Goal: Task Accomplishment & Management: Manage account settings

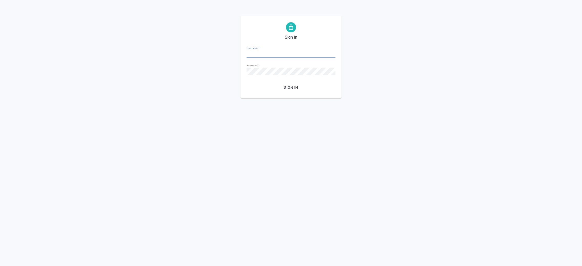
type input "i.shorova@awatera.com"
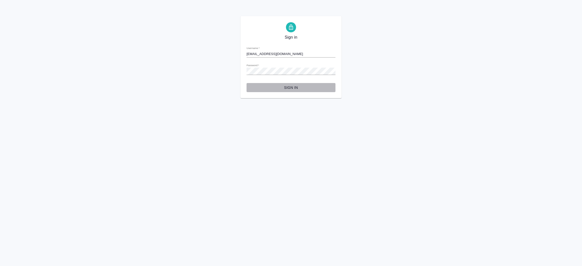
click at [290, 88] on span "Sign in" at bounding box center [291, 88] width 81 height 6
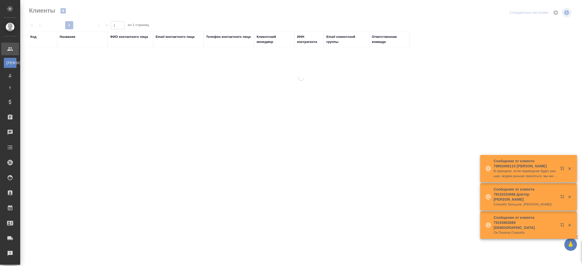
select select "RU"
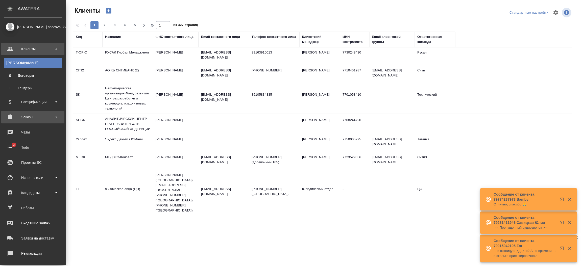
click at [27, 117] on div "Заказы" at bounding box center [33, 117] width 58 height 8
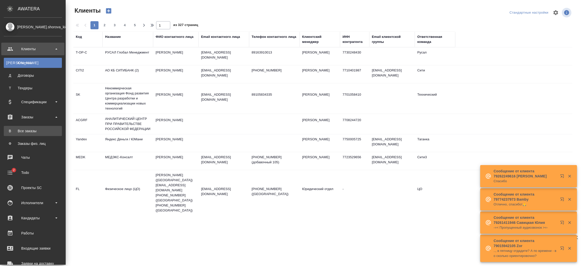
click at [31, 130] on div "Все заказы" at bounding box center [32, 131] width 53 height 5
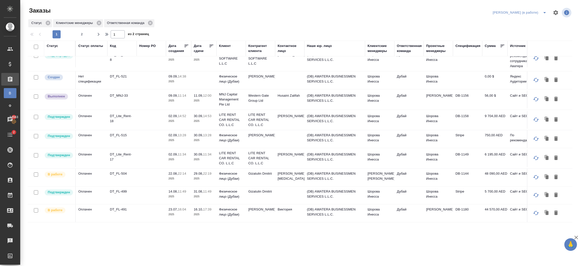
scroll to position [330, 0]
click at [370, 187] on td "Шорова Инесса" at bounding box center [379, 196] width 29 height 18
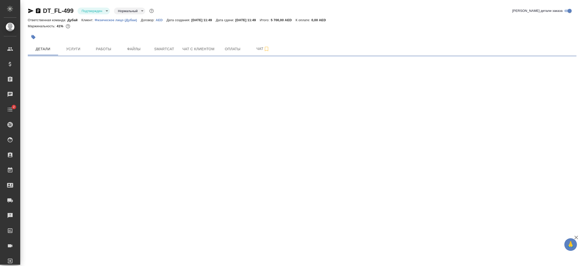
select select "RU"
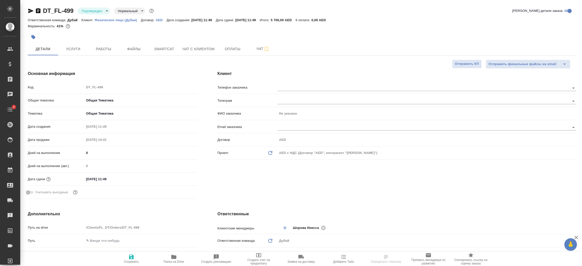
type textarea "x"
click at [246, 177] on div "Клиент Телефон заказчика Телеграм ФИО заказчика Не указано Email заказчика Дого…" at bounding box center [396, 136] width 379 height 151
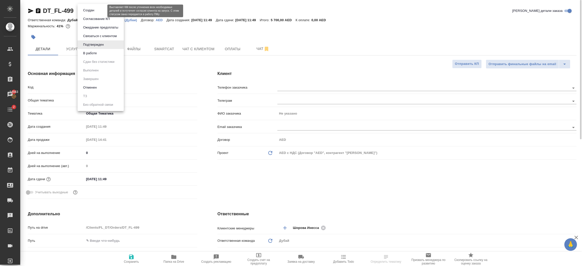
click at [102, 12] on body "🙏 .cls-1 fill:#fff; AWATERA Шорова Инесса i.shorova_kiev Клиенты Спецификации З…" at bounding box center [291, 133] width 582 height 266
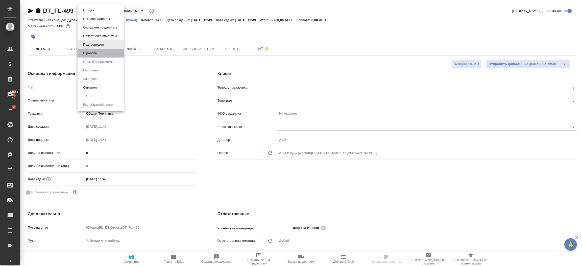
click at [102, 51] on li "В работе" at bounding box center [101, 53] width 46 height 9
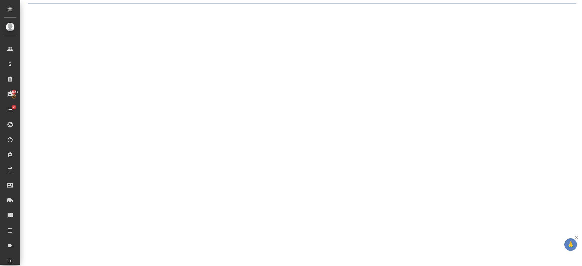
select select "RU"
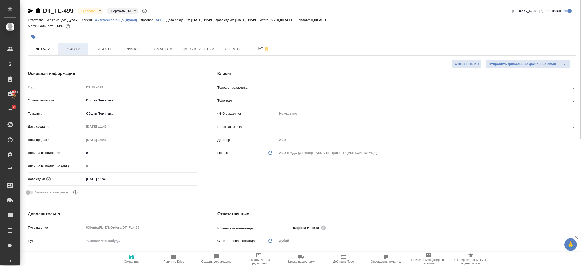
click at [73, 48] on span "Услуги" at bounding box center [73, 49] width 24 height 6
type textarea "x"
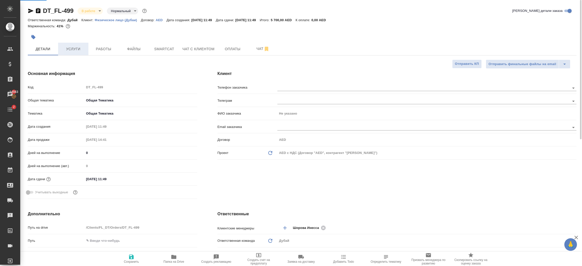
type textarea "x"
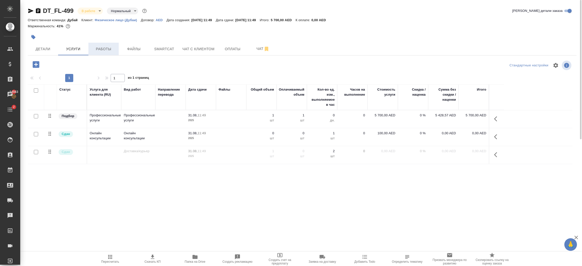
click at [103, 51] on span "Работы" at bounding box center [103, 49] width 24 height 6
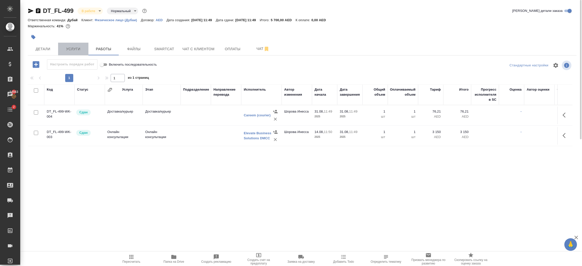
click at [71, 52] on button "Услуги" at bounding box center [73, 49] width 30 height 13
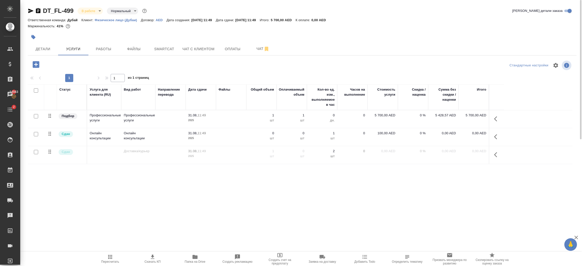
click at [37, 66] on icon "button" at bounding box center [36, 64] width 7 height 7
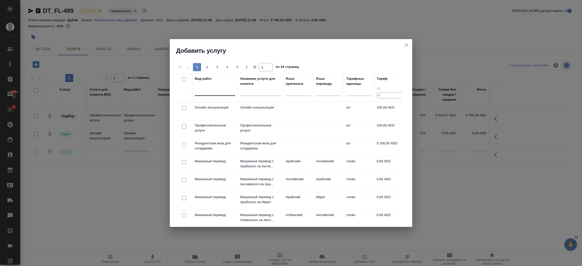
click at [205, 94] on div at bounding box center [215, 90] width 40 height 7
type input "l"
type input "доставк"
click at [234, 118] on div "Доставка/курьер" at bounding box center [233, 121] width 76 height 9
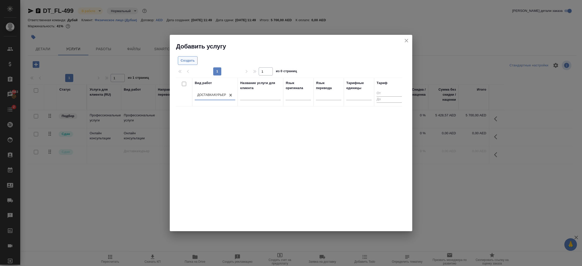
click at [186, 63] on span "Создать" at bounding box center [188, 61] width 14 height 6
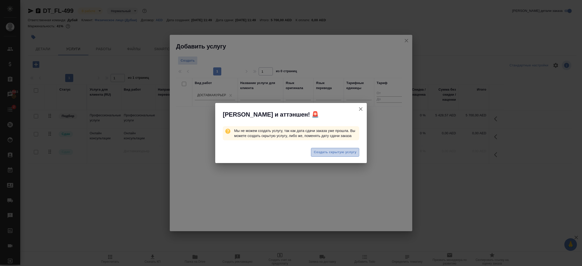
click at [324, 153] on span "Создать скрытую услугу" at bounding box center [335, 153] width 43 height 6
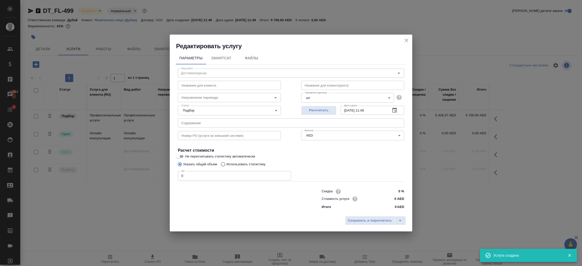
click at [214, 174] on input "0" at bounding box center [234, 175] width 113 height 9
type input "1"
click at [396, 203] on div "Скидка 0 % Стоимость услуги 0 AED Итого 0 AED" at bounding box center [363, 199] width 83 height 22
click at [379, 221] on span "Сохранить и пересчитать" at bounding box center [370, 221] width 44 height 6
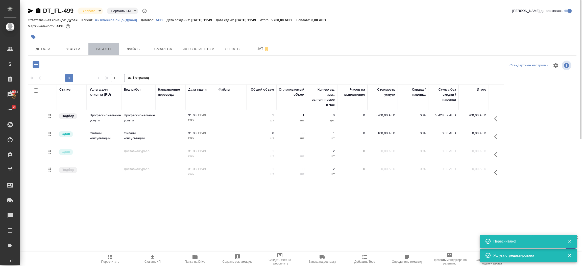
click at [108, 49] on span "Работы" at bounding box center [103, 49] width 24 height 6
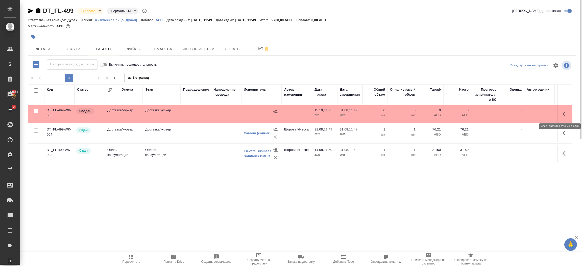
click at [566, 112] on icon "button" at bounding box center [566, 114] width 6 height 6
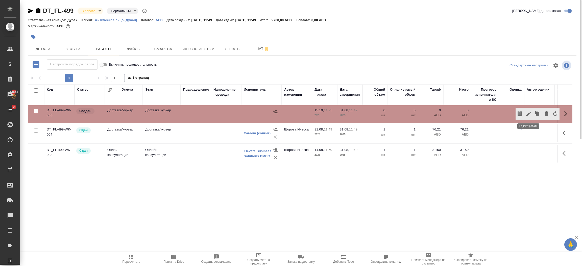
click at [528, 113] on icon "button" at bounding box center [528, 114] width 5 height 5
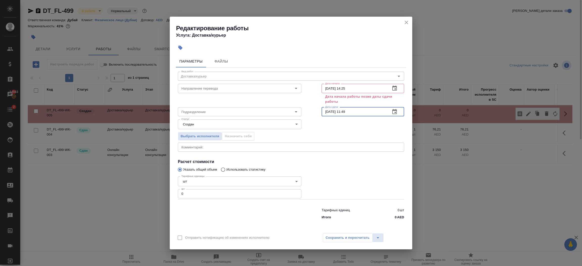
click at [358, 110] on input "31.08.2025 11:49" at bounding box center [354, 111] width 65 height 9
click at [358, 85] on input "15.10.2025 14:25" at bounding box center [354, 88] width 65 height 9
paste input "31.08.2025 11:49"
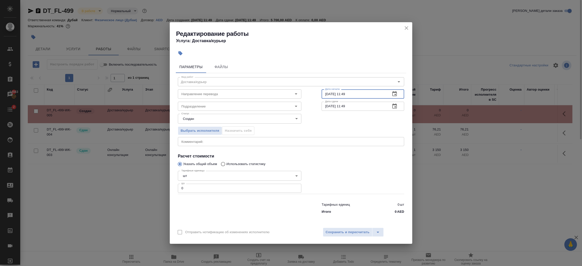
type input "31.08.2025 11:49"
click at [201, 189] on input "0" at bounding box center [240, 188] width 124 height 9
type input "1"
click at [339, 233] on span "Сохранить и пересчитать" at bounding box center [348, 233] width 44 height 6
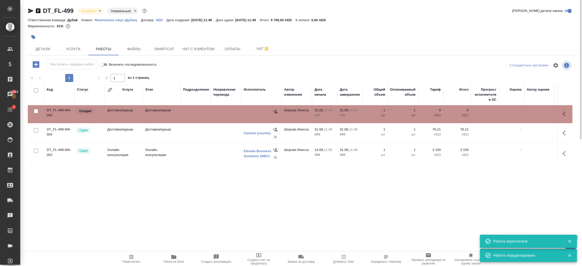
click at [275, 109] on icon "button" at bounding box center [275, 111] width 5 height 5
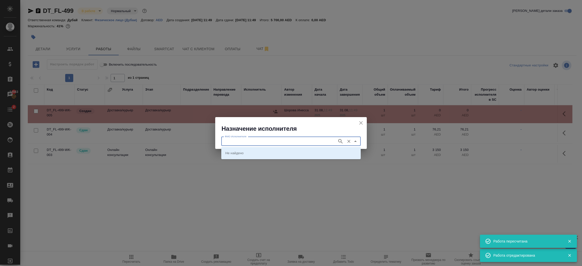
click at [271, 141] on input "ФИО Исполнителя" at bounding box center [279, 141] width 112 height 6
type input "careem"
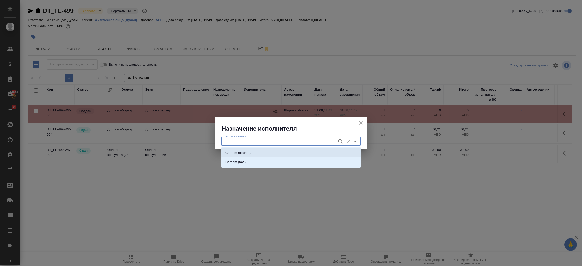
click at [260, 153] on li "Careem (courier)" at bounding box center [290, 153] width 139 height 9
type input "Careem (courier)"
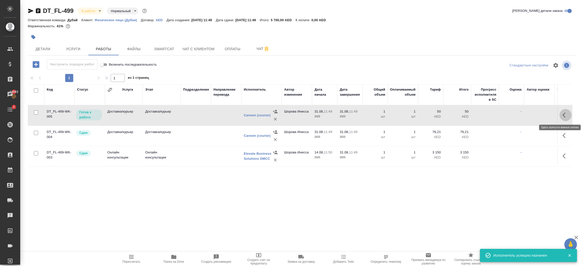
click at [566, 117] on icon "button" at bounding box center [566, 115] width 6 height 6
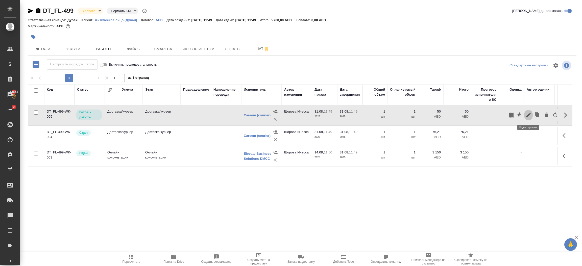
click at [529, 118] on icon "button" at bounding box center [528, 115] width 6 height 6
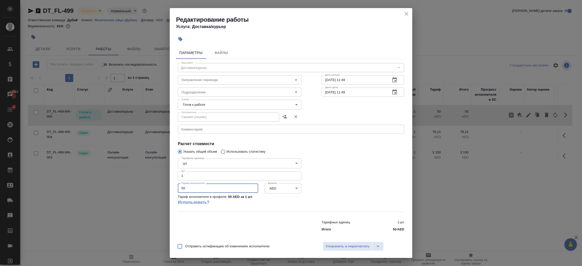
drag, startPoint x: 202, startPoint y: 189, endPoint x: 147, endPoint y: 188, distance: 55.8
click at [147, 188] on div "Редактирование работы Услуга: Доставка/курьер Параметры Файлы Вид работ Доставк…" at bounding box center [291, 133] width 582 height 266
type input "60"
type input "60.2"
type input "60.10"
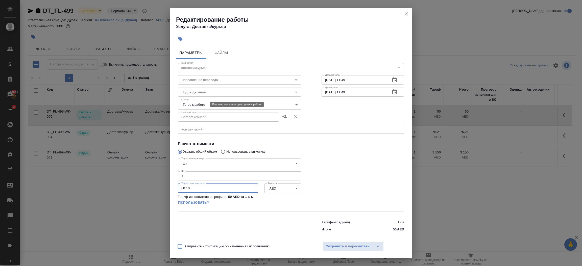
click at [185, 104] on body "🙏 .cls-1 fill:#fff; AWATERA Шорова Инесса i.shorova_kiev Клиенты Спецификации З…" at bounding box center [291, 133] width 582 height 266
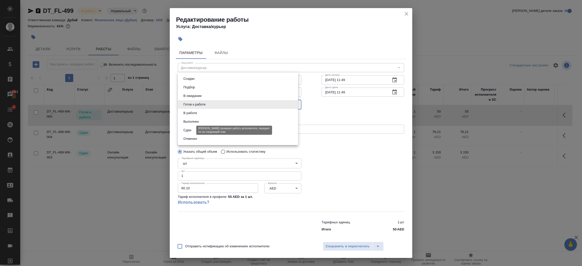
click at [189, 131] on button "Сдан" at bounding box center [187, 131] width 11 height 6
type input "closed"
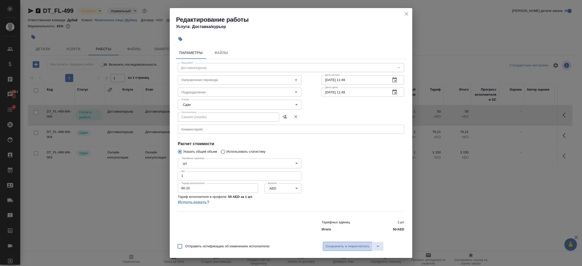
click at [342, 244] on span "Сохранить и пересчитать" at bounding box center [348, 247] width 44 height 6
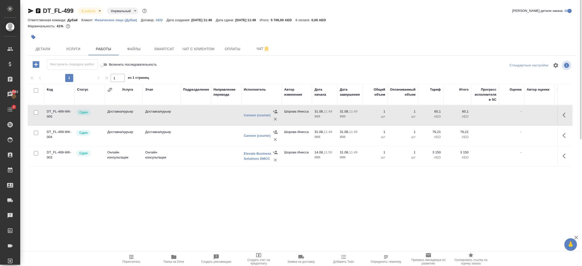
click at [328, 118] on p "2025" at bounding box center [325, 116] width 20 height 5
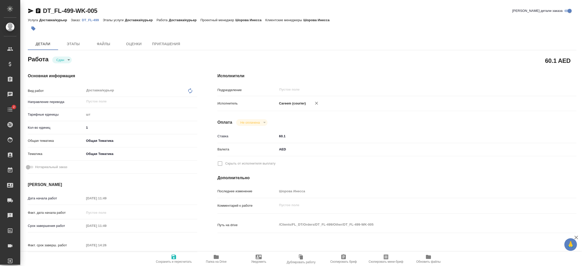
type textarea "x"
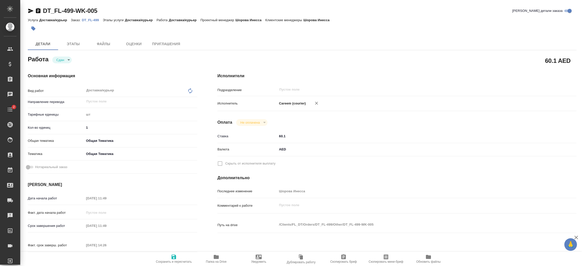
type textarea "x"
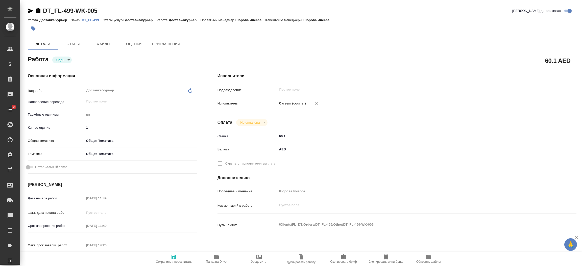
type textarea "x"
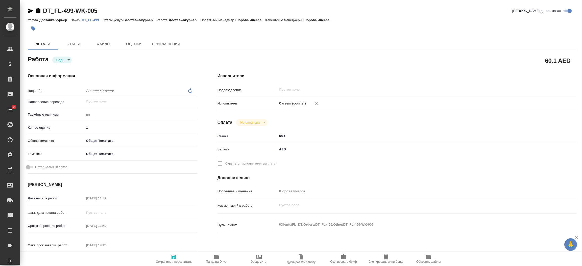
type textarea "x"
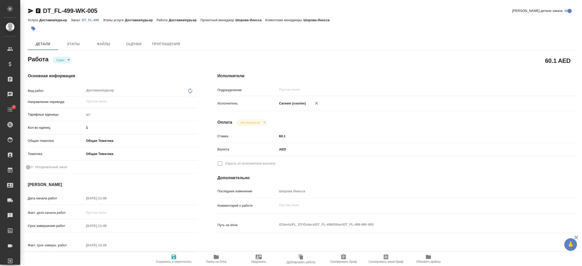
type textarea "x"
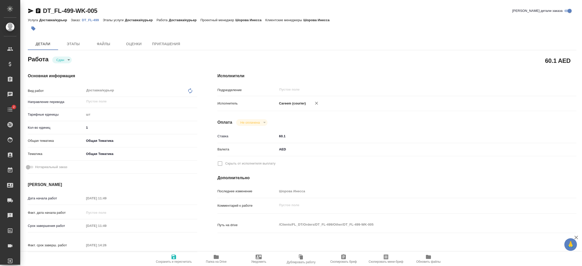
type textarea "x"
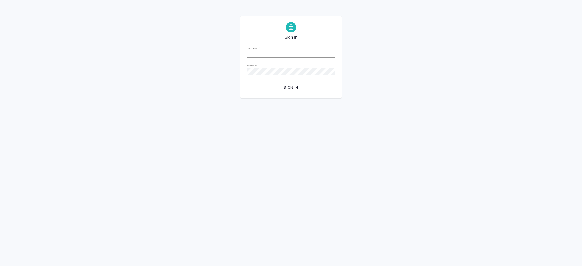
type input "[EMAIL_ADDRESS][DOMAIN_NAME]"
click at [286, 88] on span "Sign in" at bounding box center [291, 88] width 81 height 6
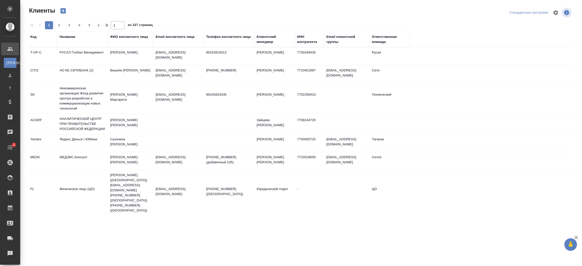
select select "RU"
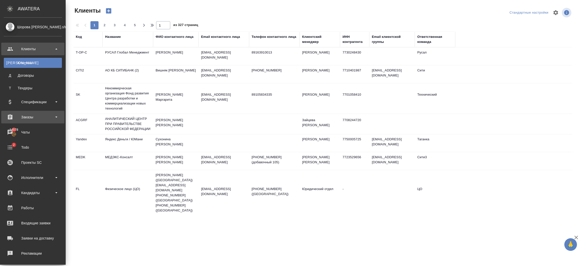
click at [31, 117] on div "Заказы" at bounding box center [33, 117] width 58 height 8
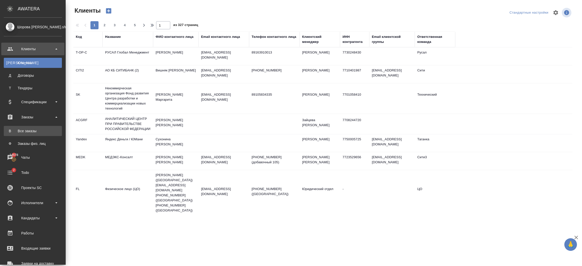
click at [28, 131] on div "Все заказы" at bounding box center [32, 131] width 53 height 5
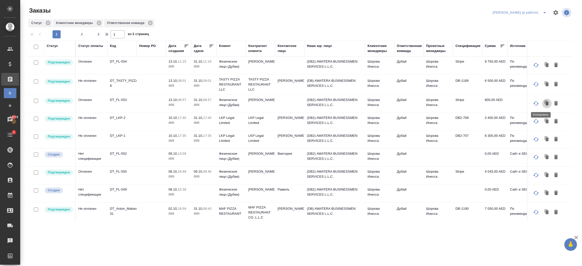
click at [546, 104] on icon "button" at bounding box center [547, 104] width 3 height 4
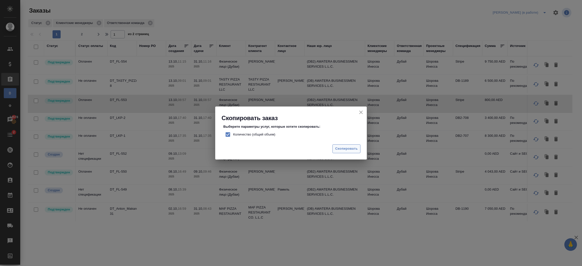
click at [344, 150] on span "Скопировать" at bounding box center [346, 149] width 22 height 6
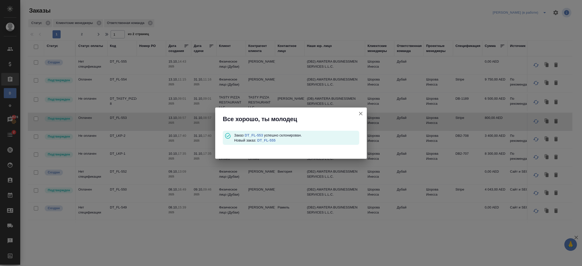
click at [273, 141] on link "DT_FL-555" at bounding box center [266, 140] width 18 height 4
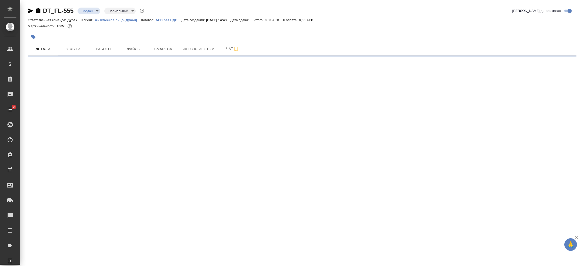
select select "RU"
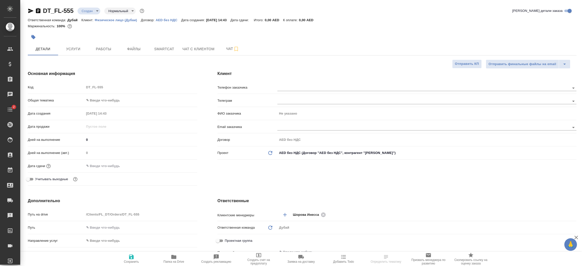
type textarea "x"
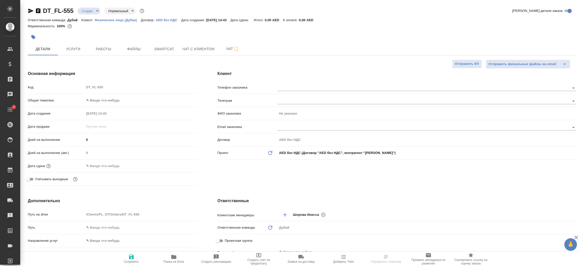
type textarea "x"
click at [76, 50] on span "Услуги" at bounding box center [73, 49] width 24 height 6
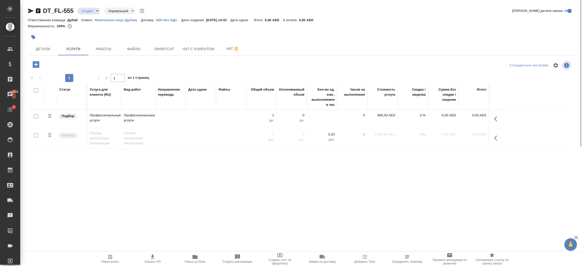
click at [37, 119] on div at bounding box center [35, 116] width 11 height 7
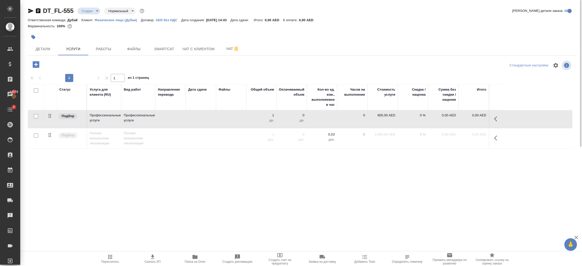
click at [36, 135] on input "checkbox" at bounding box center [36, 135] width 4 height 4
checkbox input "true"
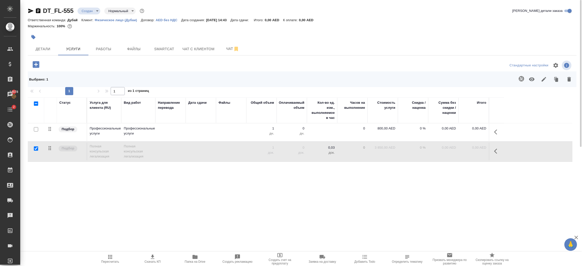
click at [36, 130] on input "checkbox" at bounding box center [36, 129] width 4 height 4
checkbox input "true"
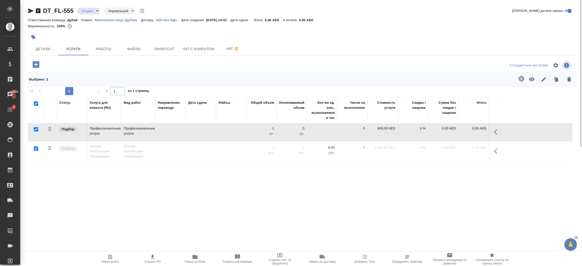
click at [569, 80] on icon "button" at bounding box center [569, 79] width 4 height 5
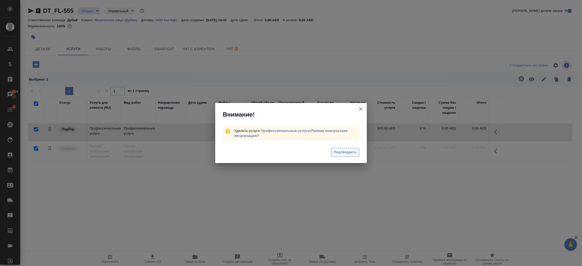
click at [348, 150] on span "Подтвердить" at bounding box center [345, 153] width 22 height 6
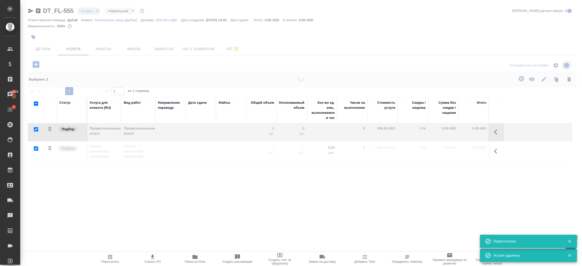
checkbox input "false"
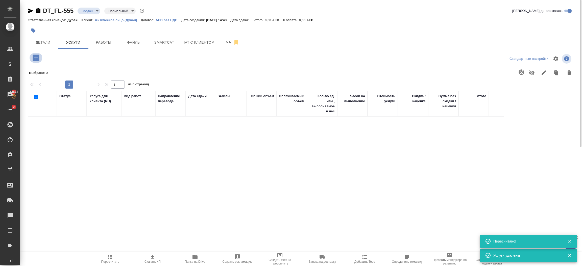
click at [36, 61] on icon "button" at bounding box center [36, 58] width 7 height 7
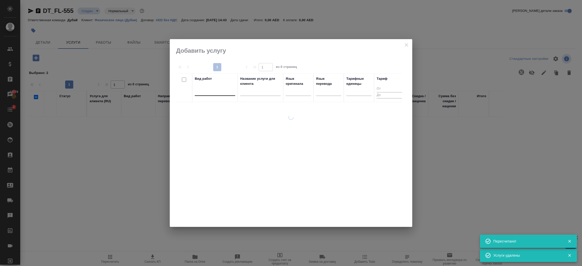
click at [216, 90] on div at bounding box center [215, 90] width 40 height 7
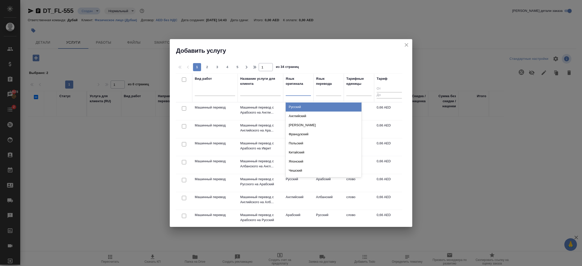
click at [296, 91] on div at bounding box center [298, 90] width 25 height 7
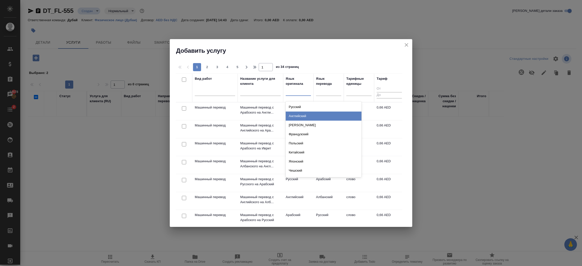
click at [301, 115] on div "Английский" at bounding box center [324, 116] width 76 height 9
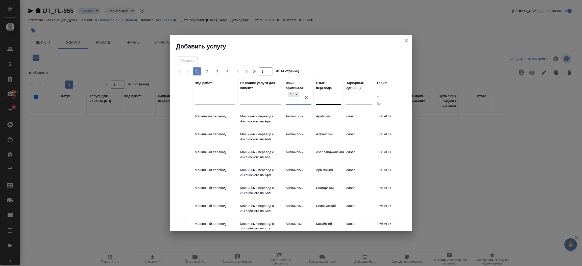
click at [325, 100] on div at bounding box center [328, 99] width 25 height 7
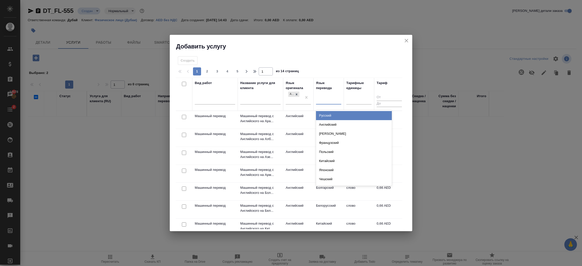
click at [328, 114] on div "Русский" at bounding box center [354, 115] width 76 height 9
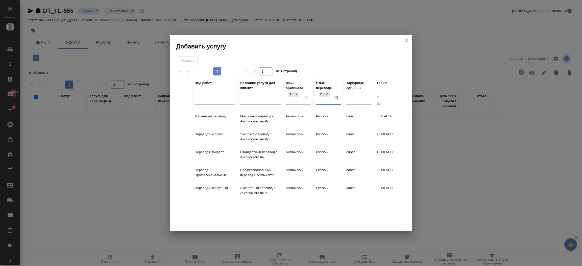
click at [183, 137] on input "checkbox" at bounding box center [184, 135] width 4 height 4
checkbox input "true"
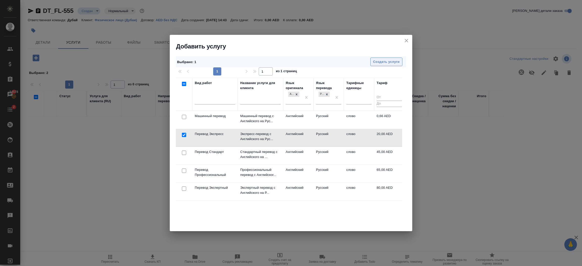
click at [382, 61] on span "Создать услуги" at bounding box center [386, 62] width 27 height 6
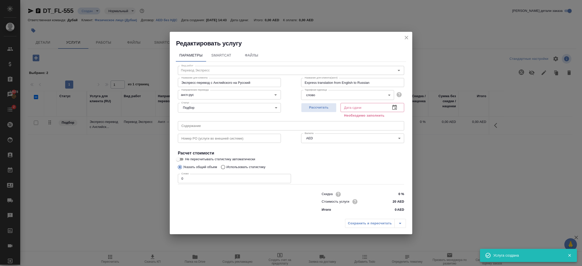
click at [210, 178] on input "0" at bounding box center [234, 178] width 113 height 9
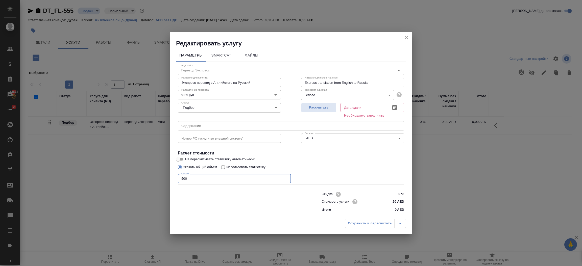
type input "500"
click at [395, 106] on icon "button" at bounding box center [394, 107] width 5 height 5
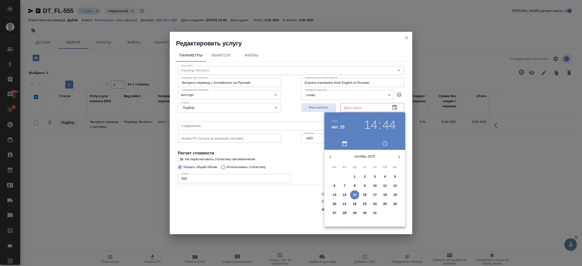
click at [398, 158] on icon "button" at bounding box center [399, 157] width 6 height 6
click at [355, 211] on p "31" at bounding box center [355, 213] width 4 height 5
type input "31.12.2025 14:44"
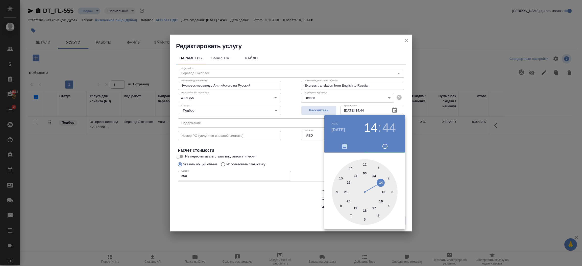
click at [288, 210] on div at bounding box center [291, 133] width 582 height 266
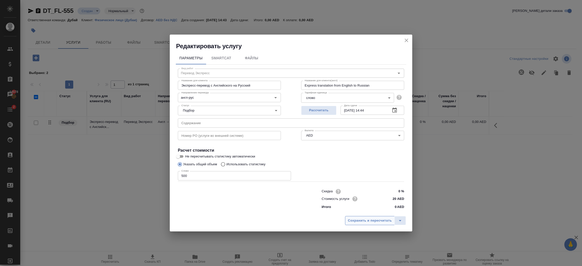
click at [355, 221] on span "Сохранить и пересчитать" at bounding box center [370, 221] width 44 height 6
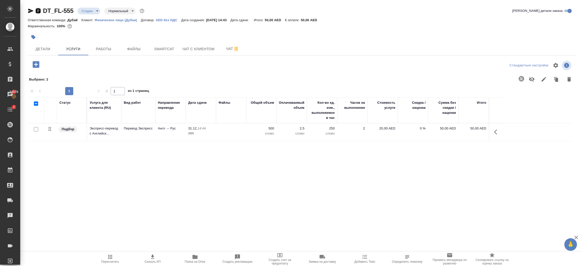
click at [37, 11] on icon "button" at bounding box center [38, 11] width 6 height 6
click at [159, 53] on button "Smartcat" at bounding box center [164, 49] width 30 height 13
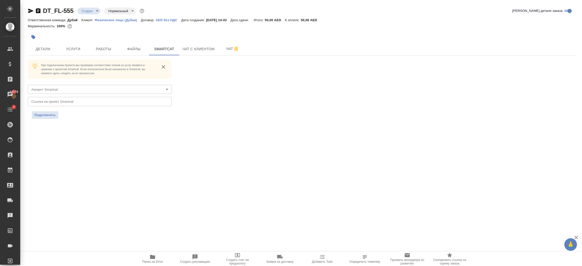
click at [127, 92] on body "🙏 .cls-1 fill:#fff; AWATERA Шорова Инесса i.shorova_kiev Клиенты Спецификации З…" at bounding box center [291, 133] width 582 height 266
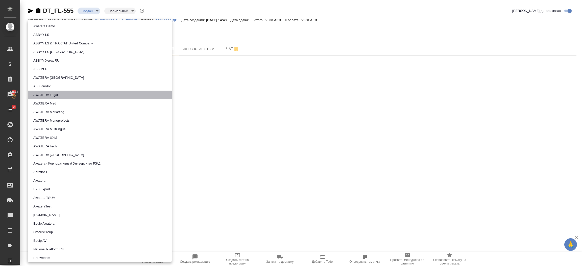
click at [122, 96] on li "AWATERA Legal" at bounding box center [100, 95] width 144 height 9
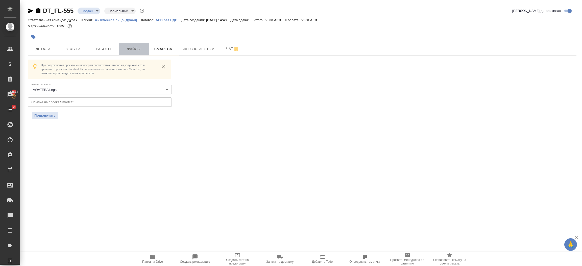
click at [139, 51] on span "Файлы" at bounding box center [134, 49] width 24 height 6
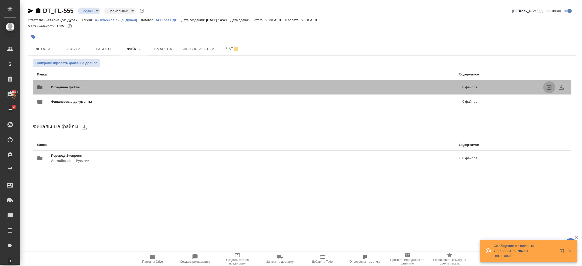
click at [550, 87] on icon "uploadFiles" at bounding box center [549, 87] width 5 height 5
click at [0, 0] on input "uploadFiles" at bounding box center [0, 0] width 0 height 0
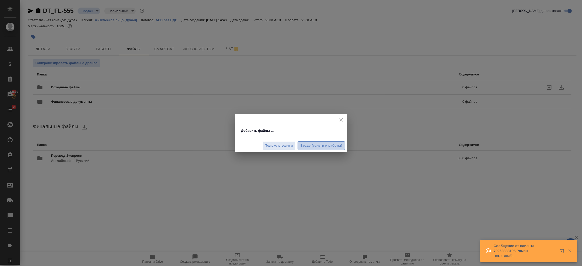
click at [301, 148] on span "Везде (услуги и работы)" at bounding box center [321, 146] width 42 height 6
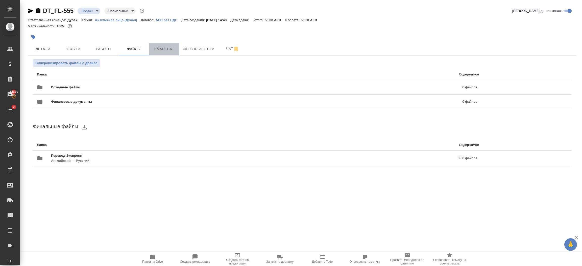
click at [169, 51] on span "Smartcat" at bounding box center [164, 49] width 24 height 6
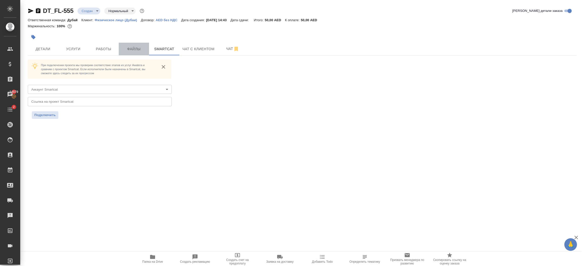
click at [133, 51] on span "Файлы" at bounding box center [134, 49] width 24 height 6
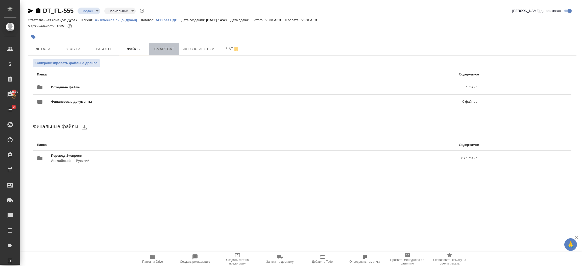
click at [162, 49] on span "Smartcat" at bounding box center [164, 49] width 24 height 6
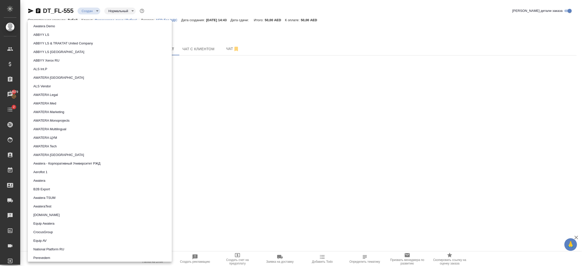
click at [111, 90] on body "🙏 .cls-1 fill:#fff; AWATERA Шорова Инесса i.shorova_kiev Клиенты Спецификации З…" at bounding box center [291, 133] width 582 height 266
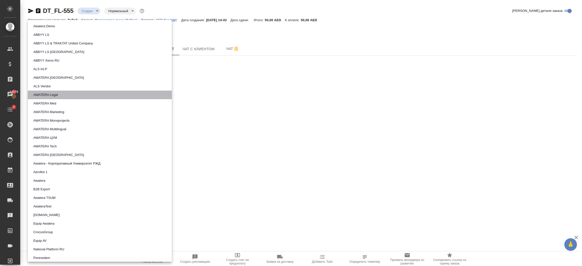
click at [103, 98] on li "AWATERA Legal" at bounding box center [100, 95] width 144 height 9
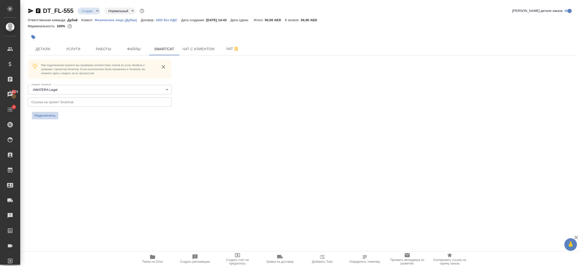
click at [52, 117] on span "Подключить" at bounding box center [44, 115] width 21 height 5
click at [28, 11] on icon "button" at bounding box center [31, 11] width 6 height 6
click at [30, 12] on icon "button" at bounding box center [30, 11] width 5 height 5
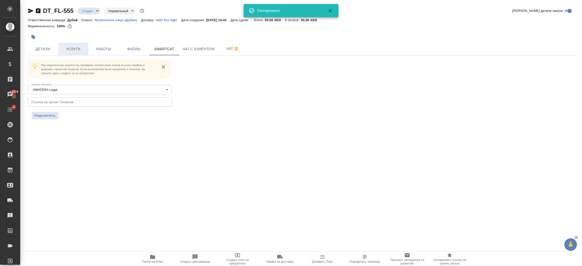
click at [72, 48] on span "Услуги" at bounding box center [73, 49] width 24 height 6
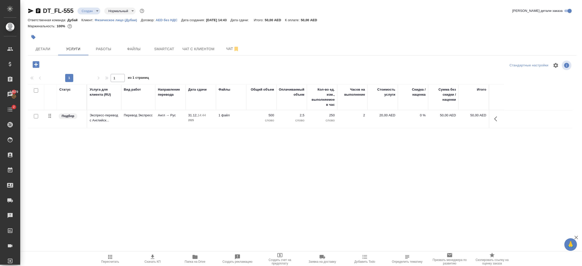
click at [35, 115] on input "checkbox" at bounding box center [36, 116] width 4 height 4
checkbox input "true"
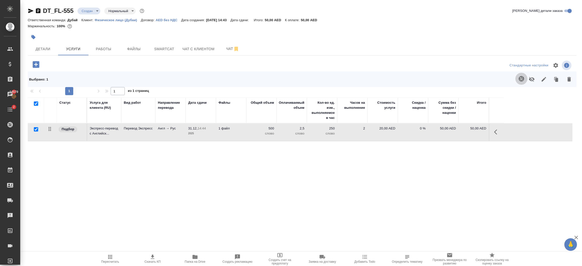
click at [521, 80] on icon "button" at bounding box center [521, 78] width 5 height 5
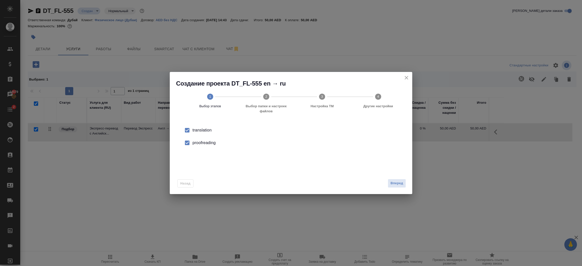
click at [209, 142] on div "proofreading" at bounding box center [296, 143] width 208 height 6
click at [395, 183] on span "Вперед" at bounding box center [397, 184] width 13 height 6
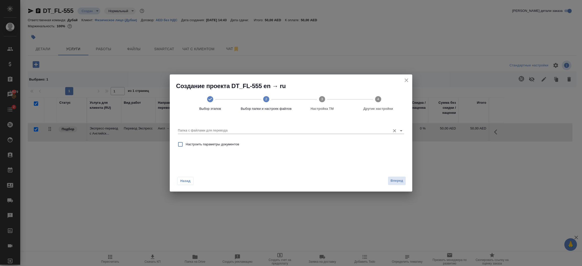
click at [248, 130] on input "Папка с файлами для перевода" at bounding box center [283, 131] width 210 height 6
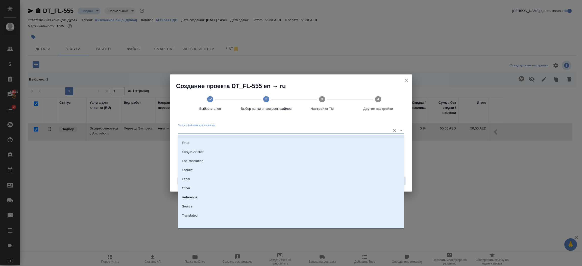
scroll to position [54, 0]
click at [291, 203] on li "Source" at bounding box center [291, 205] width 226 height 9
type input "Source"
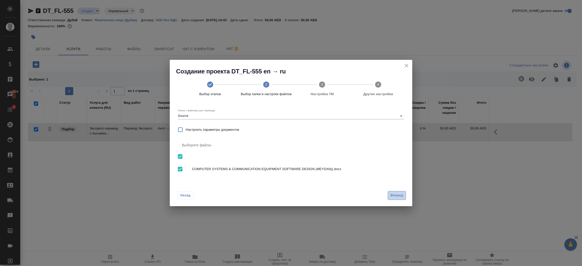
click at [395, 194] on span "Вперед" at bounding box center [397, 196] width 13 height 6
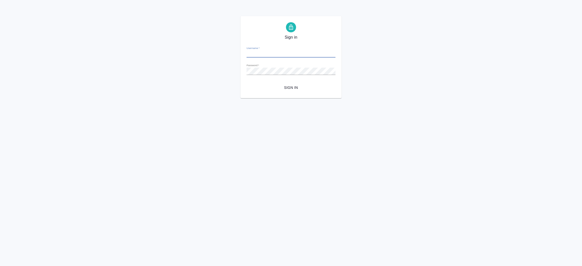
type input "[EMAIL_ADDRESS][DOMAIN_NAME]"
click at [291, 87] on span "Sign in" at bounding box center [291, 88] width 81 height 6
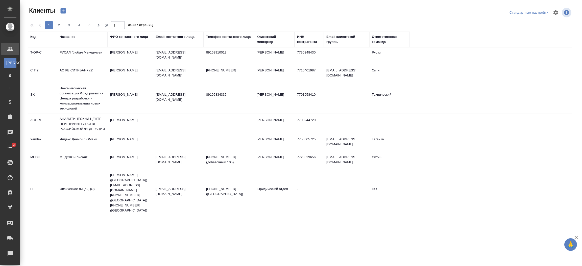
select select "RU"
